Goal: Information Seeking & Learning: Learn about a topic

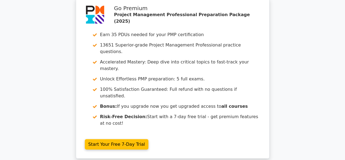
scroll to position [1654, 0]
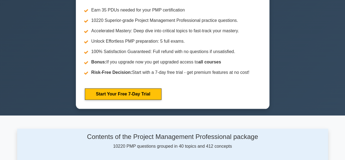
scroll to position [109, 0]
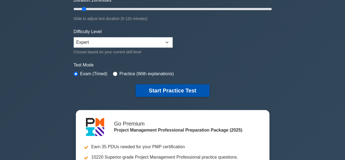
click at [181, 88] on button "Start Practice Test" at bounding box center [173, 90] width 74 height 13
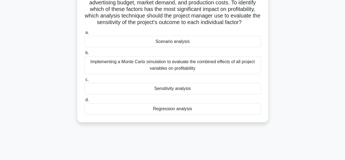
scroll to position [27, 0]
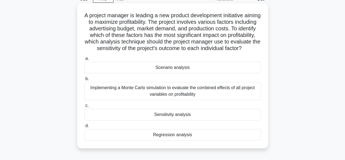
click at [175, 72] on div "Scenario analysis" at bounding box center [172, 67] width 177 height 11
click at [84, 60] on input "a. Scenario analysis" at bounding box center [84, 59] width 0 height 4
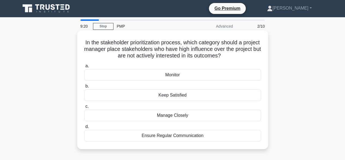
scroll to position [0, 0]
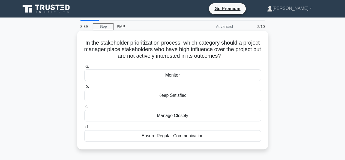
click at [185, 96] on div "Keep Satisfied" at bounding box center [172, 95] width 177 height 11
click at [84, 88] on input "b. Keep Satisfied" at bounding box center [84, 87] width 0 height 4
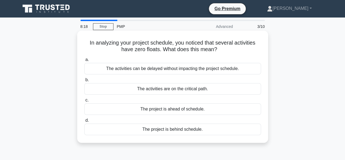
click at [197, 131] on div "The project is behind schedule." at bounding box center [172, 128] width 177 height 11
click at [84, 122] on input "d. The project is behind schedule." at bounding box center [84, 121] width 0 height 4
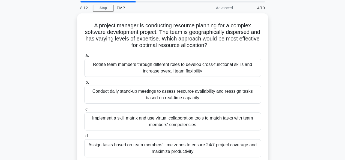
scroll to position [27, 0]
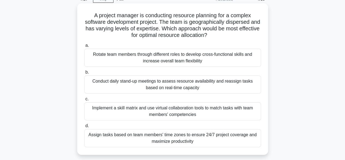
click at [242, 113] on div "Implement a skill matrix and use virtual collaboration tools to match tasks wit…" at bounding box center [172, 111] width 177 height 18
click at [84, 101] on input "c. Implement a skill matrix and use virtual collaboration tools to match tasks …" at bounding box center [84, 99] width 0 height 4
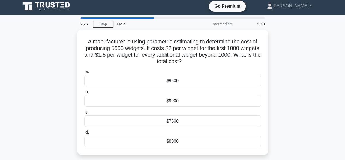
scroll to position [0, 0]
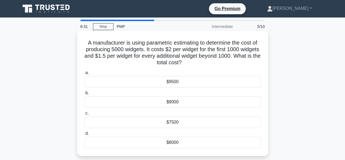
click at [173, 102] on div "$9000" at bounding box center [172, 101] width 177 height 11
click at [84, 95] on input "b. $9000" at bounding box center [84, 93] width 0 height 4
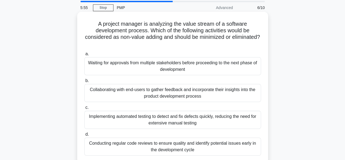
scroll to position [27, 0]
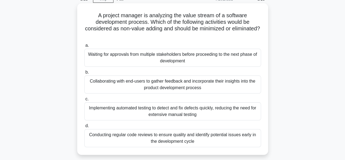
click at [239, 137] on div "Conducting regular code reviews to ensure quality and identify potential issues…" at bounding box center [172, 138] width 177 height 18
click at [84, 128] on input "d. Conducting regular code reviews to ensure quality and identify potential iss…" at bounding box center [84, 126] width 0 height 4
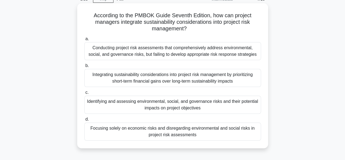
click at [228, 107] on div "Identifying and assessing environmental, social, and governance risks and their…" at bounding box center [172, 105] width 177 height 18
click at [84, 94] on input "c. Identifying and assessing environmental, social, and governance risks and th…" at bounding box center [84, 93] width 0 height 4
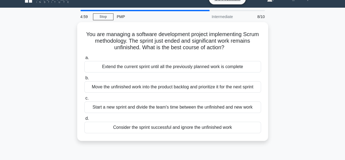
scroll to position [0, 0]
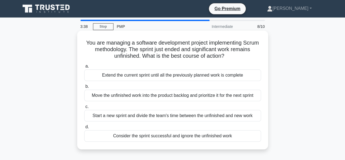
click at [222, 116] on div "Start a new sprint and divide the team's time between the unfinished and new wo…" at bounding box center [172, 115] width 177 height 11
click at [84, 108] on input "c. Start a new sprint and divide the team's time between the unfinished and new…" at bounding box center [84, 107] width 0 height 4
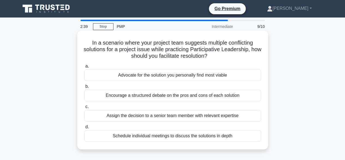
click at [221, 96] on div "Encourage a structured debate on the pros and cons of each solution" at bounding box center [172, 95] width 177 height 11
click at [84, 88] on input "b. Encourage a structured debate on the pros and cons of each solution" at bounding box center [84, 87] width 0 height 4
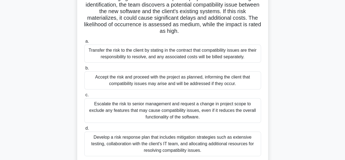
scroll to position [55, 0]
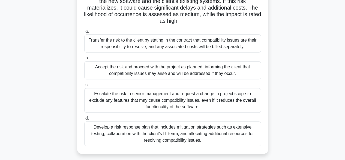
click at [145, 97] on div "Escalate the risk to senior management and request a change in project scope to…" at bounding box center [172, 100] width 177 height 25
click at [84, 87] on input "c. Escalate the risk to senior management and request a change in project scope…" at bounding box center [84, 85] width 0 height 4
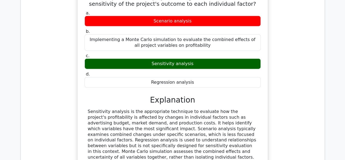
scroll to position [601, 0]
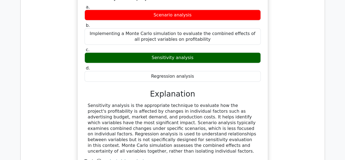
drag, startPoint x: 88, startPoint y: 77, endPoint x: 258, endPoint y: 118, distance: 173.9
click at [258, 118] on div "Sensitivity analysis is the appropriate technique to evaluate how the project's…" at bounding box center [173, 128] width 170 height 51
copy div "Sensitivity analysis is the appropriate technique to evaluate how the project's…"
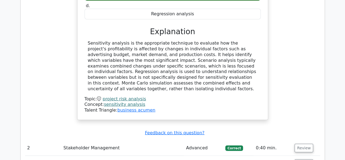
scroll to position [737, 0]
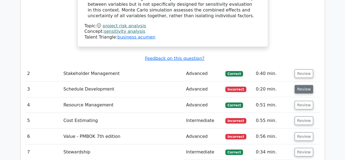
click at [306, 85] on button "Review" at bounding box center [304, 89] width 19 height 8
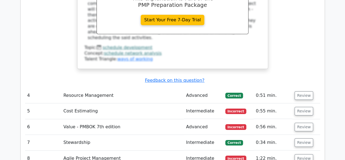
scroll to position [983, 0]
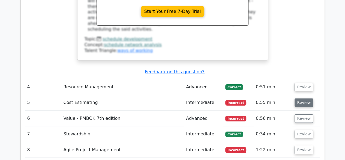
click at [300, 98] on button "Review" at bounding box center [304, 102] width 19 height 8
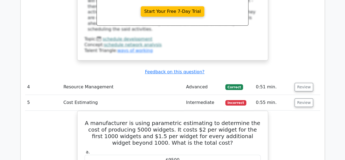
scroll to position [1010, 0]
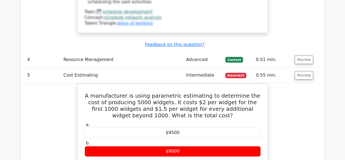
drag, startPoint x: 280, startPoint y: 92, endPoint x: 285, endPoint y: 90, distance: 5.7
drag, startPoint x: 285, startPoint y: 90, endPoint x: 308, endPoint y: 84, distance: 23.9
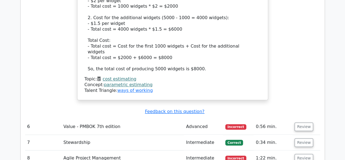
scroll to position [1256, 0]
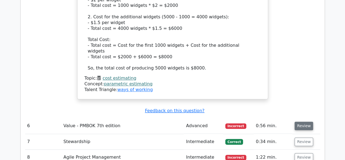
click at [304, 122] on button "Review" at bounding box center [304, 126] width 19 height 8
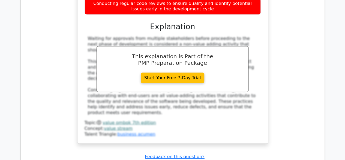
scroll to position [1529, 0]
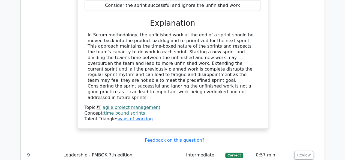
scroll to position [1857, 0]
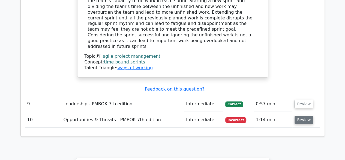
click at [298, 116] on button "Review" at bounding box center [304, 120] width 19 height 8
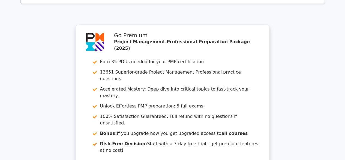
scroll to position [2353, 0]
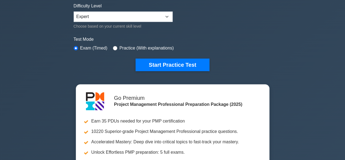
scroll to position [137, 0]
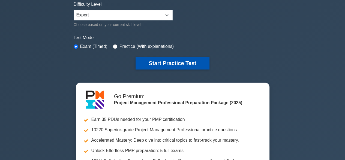
click at [197, 64] on button "Start Practice Test" at bounding box center [173, 63] width 74 height 13
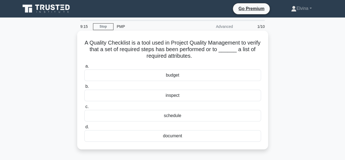
click at [175, 137] on div "document" at bounding box center [172, 135] width 177 height 11
click at [84, 129] on input "d. document" at bounding box center [84, 127] width 0 height 4
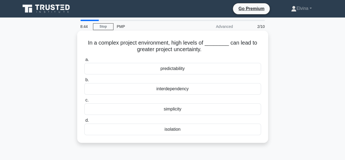
click at [179, 109] on div "simplicity" at bounding box center [172, 108] width 177 height 11
click at [84, 102] on input "c. simplicity" at bounding box center [84, 100] width 0 height 4
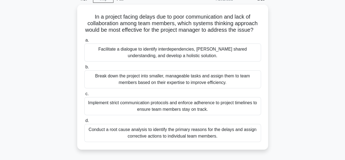
scroll to position [55, 0]
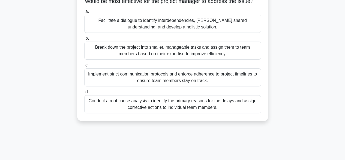
click at [227, 57] on div "Break down the project into smaller, manageable tasks and assign them to team m…" at bounding box center [172, 51] width 177 height 18
click at [84, 40] on input "b. Break down the project into smaller, manageable tasks and assign them to tea…" at bounding box center [84, 39] width 0 height 4
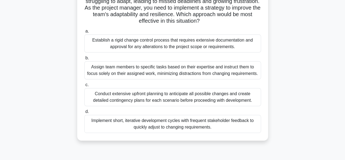
click at [234, 125] on div "Implement short, iterative development cycles with frequent stakeholder feedbac…" at bounding box center [172, 124] width 177 height 18
click at [84, 113] on input "d. Implement short, iterative development cycles with frequent stakeholder feed…" at bounding box center [84, 112] width 0 height 4
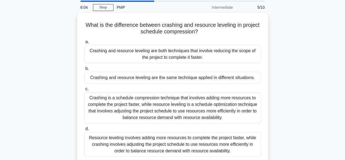
scroll to position [27, 0]
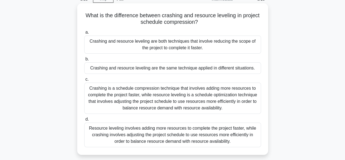
click at [234, 97] on div "Crashing is a schedule compression technique that involves adding more resource…" at bounding box center [172, 97] width 177 height 31
click at [84, 81] on input "c. Crashing is a schedule compression technique that involves adding more resou…" at bounding box center [84, 80] width 0 height 4
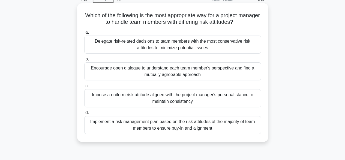
click at [233, 124] on div "Implement a risk management plan based on the risk attitudes of the majority of…" at bounding box center [172, 125] width 177 height 18
click at [84, 114] on input "d. Implement a risk management plan based on the risk attitudes of the majority…" at bounding box center [84, 113] width 0 height 4
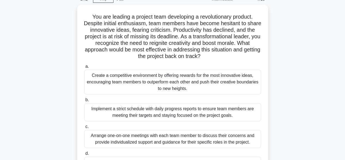
scroll to position [55, 0]
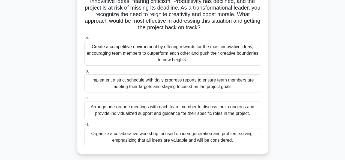
click at [239, 136] on div "Organize a collaborative workshop focused on idea generation and problem-solvin…" at bounding box center [172, 137] width 177 height 18
click at [84, 126] on input "d. Organize a collaborative workshop focused on idea generation and problem-sol…" at bounding box center [84, 125] width 0 height 4
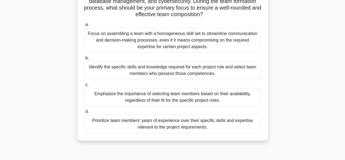
click at [233, 125] on div "Prioritize team members' years of experience over their specific skills and exp…" at bounding box center [172, 124] width 177 height 18
click at [84, 113] on input "d. Prioritize team members' years of experience over their specific skills and …" at bounding box center [84, 112] width 0 height 4
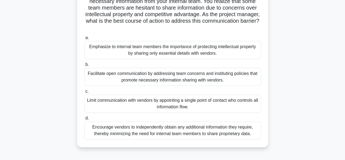
click at [248, 79] on div "Facilitate open communication by addressing team concerns and instituting polic…" at bounding box center [172, 77] width 177 height 18
click at [84, 66] on input "b. Facilitate open communication by addressing team concerns and instituting po…" at bounding box center [84, 65] width 0 height 4
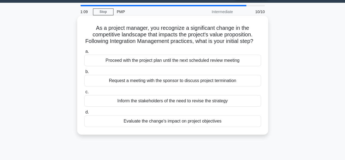
scroll to position [27, 0]
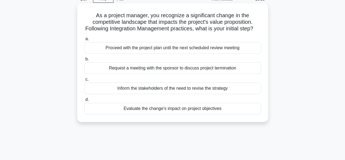
click at [229, 94] on div "Inform the stakeholders of the need to revise the strategy" at bounding box center [172, 87] width 177 height 11
click at [84, 81] on input "c. Inform the stakeholders of the need to revise the strategy" at bounding box center [84, 80] width 0 height 4
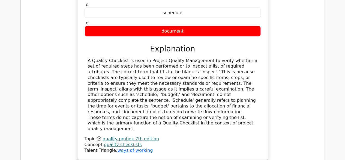
scroll to position [601, 0]
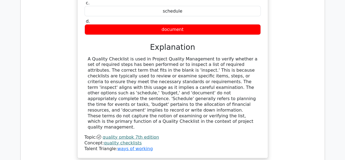
drag, startPoint x: 88, startPoint y: 30, endPoint x: 205, endPoint y: 88, distance: 130.8
click at [205, 88] on div "A Quality Checklist is used in Project Quality Management to verify whether a s…" at bounding box center [173, 93] width 170 height 74
copy div "A Quality Checklist is used in Project Quality Management to verify whether a s…"
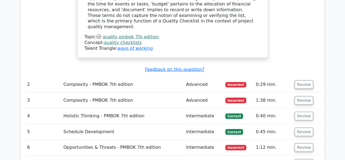
scroll to position [710, 0]
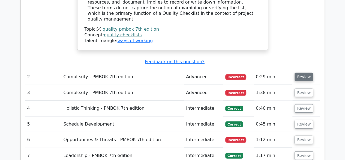
click at [303, 73] on button "Review" at bounding box center [304, 77] width 19 height 8
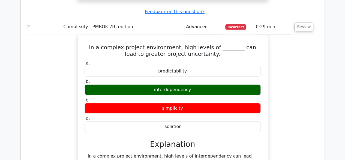
scroll to position [792, 0]
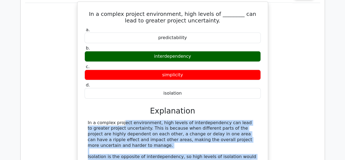
drag, startPoint x: 86, startPoint y: 81, endPoint x: 244, endPoint y: 129, distance: 164.5
click at [244, 129] on div "In a complex project environment, high levels of interdependency can lead to gr…" at bounding box center [173, 151] width 176 height 63
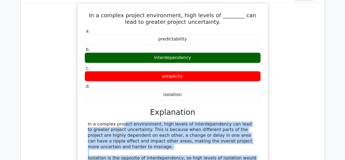
copy div "In a complex project environment, high levels of interdependency can lead to gr…"
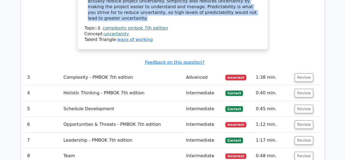
scroll to position [956, 0]
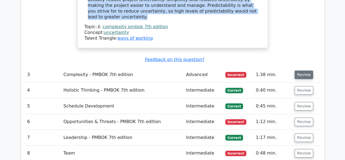
click at [301, 70] on button "Review" at bounding box center [304, 74] width 19 height 8
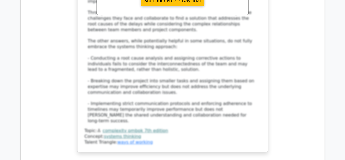
scroll to position [1283, 0]
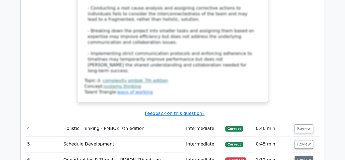
click at [301, 156] on button "Review" at bounding box center [304, 160] width 19 height 8
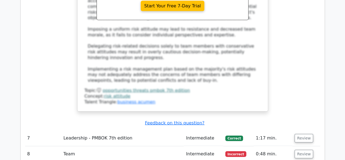
scroll to position [1638, 0]
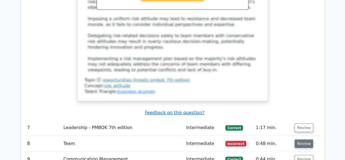
click at [301, 139] on button "Review" at bounding box center [304, 143] width 19 height 8
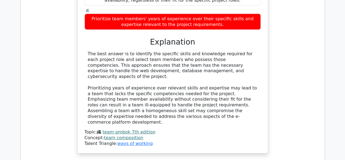
scroll to position [1939, 0]
